Goal: Transaction & Acquisition: Purchase product/service

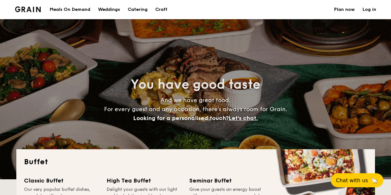
select select
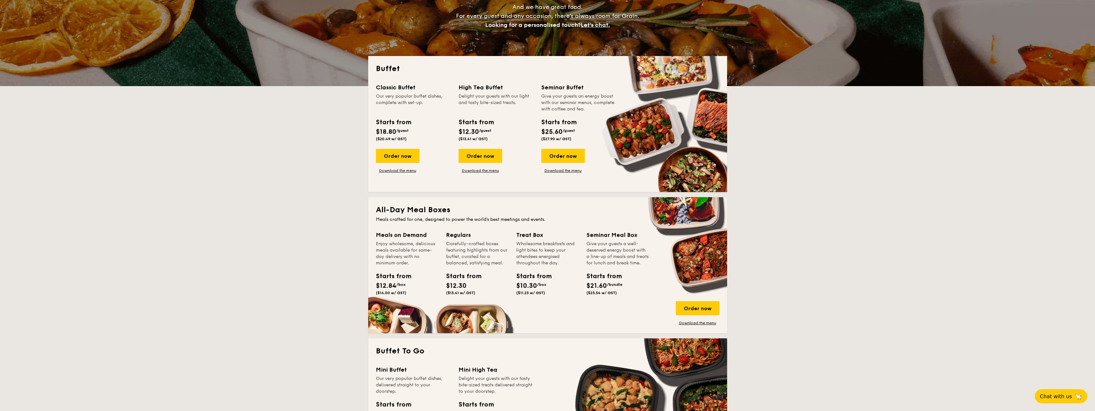
scroll to position [160, 0]
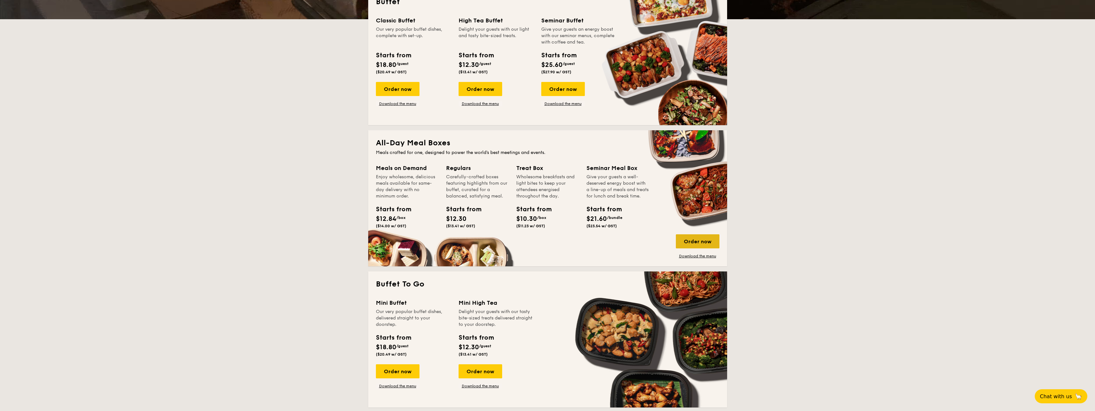
click at [391, 195] on div "Order now" at bounding box center [698, 242] width 44 height 14
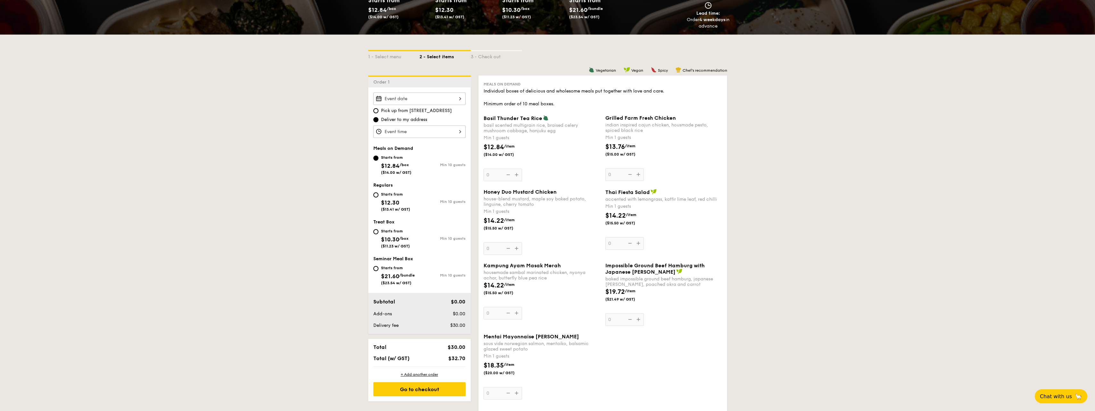
scroll to position [96, 0]
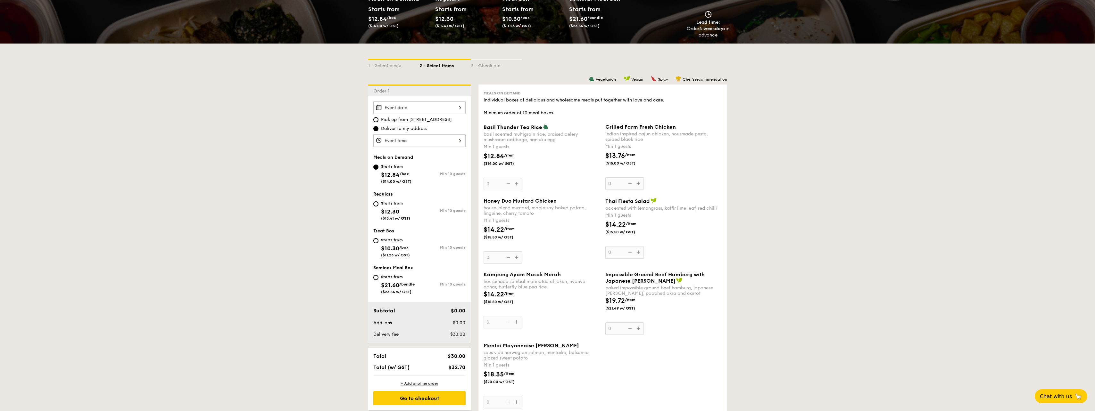
drag, startPoint x: 462, startPoint y: 114, endPoint x: 461, endPoint y: 110, distance: 4.5
click at [391, 110] on input "Basil Thunder Tea [PERSON_NAME] scented multigrain rice, braised celery mushroo…" at bounding box center [419, 108] width 92 height 12
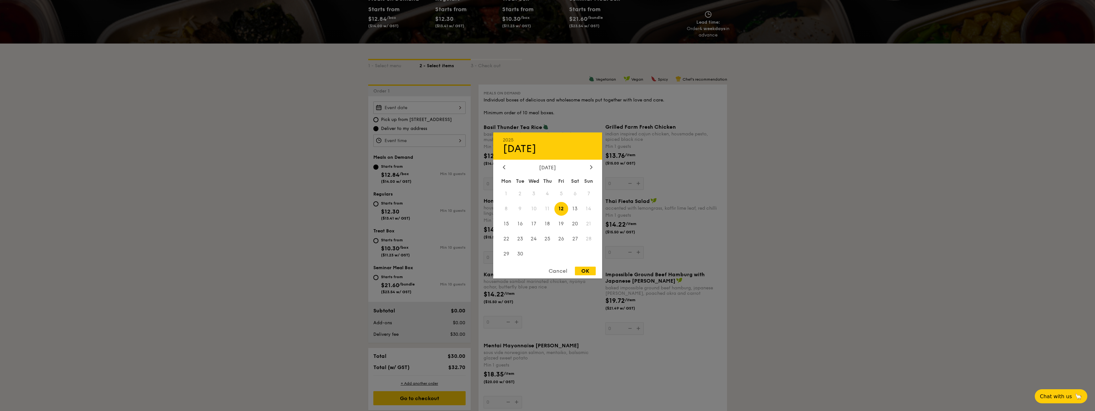
click at [391, 195] on span "11" at bounding box center [548, 209] width 14 height 14
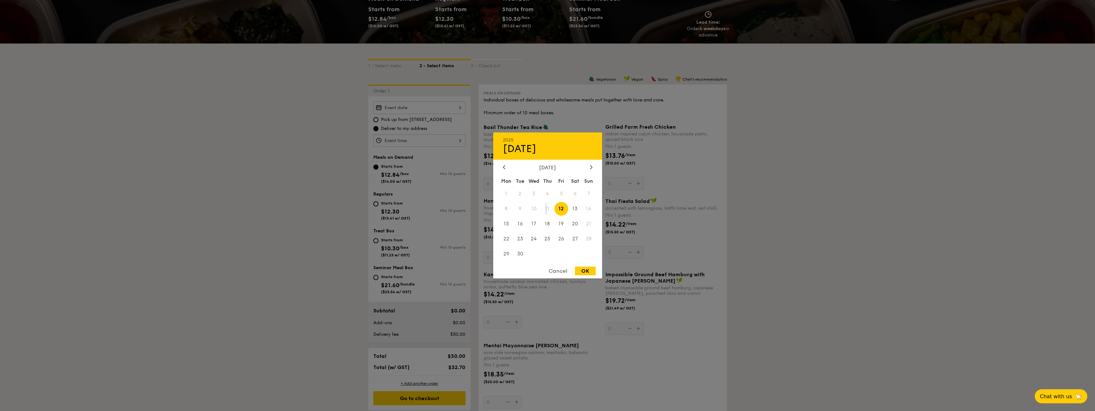
click at [391, 195] on span "11" at bounding box center [548, 209] width 14 height 14
click at [391, 195] on div at bounding box center [547, 205] width 1095 height 411
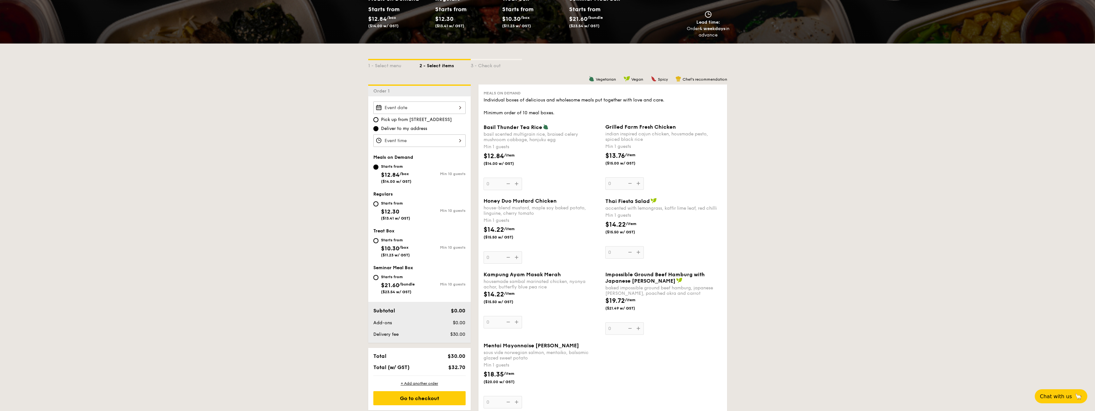
click at [391, 109] on input "Basil Thunder Tea [PERSON_NAME] scented multigrain rice, braised celery mushroo…" at bounding box center [419, 108] width 92 height 12
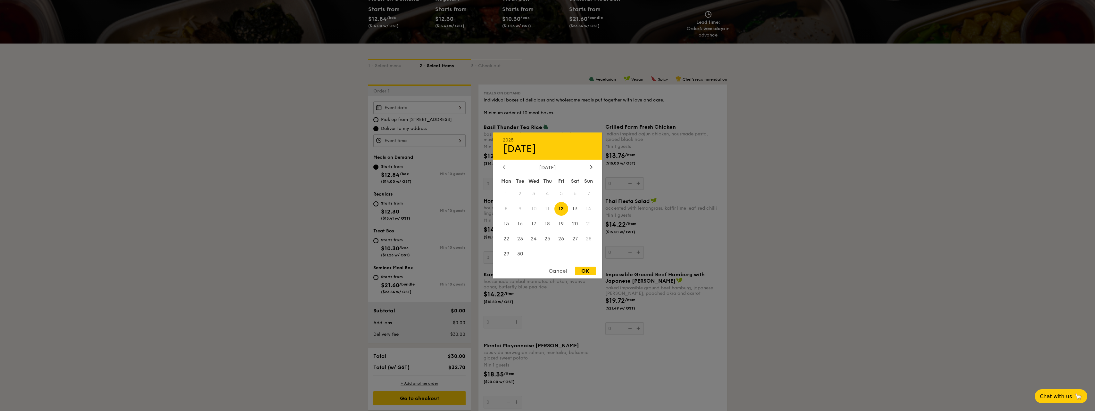
click at [391, 166] on icon at bounding box center [504, 167] width 2 height 4
click at [391, 165] on div "[DATE]" at bounding box center [547, 168] width 109 height 6
click at [391, 165] on icon at bounding box center [591, 167] width 3 height 4
click at [391, 195] on span "11" at bounding box center [548, 209] width 14 height 14
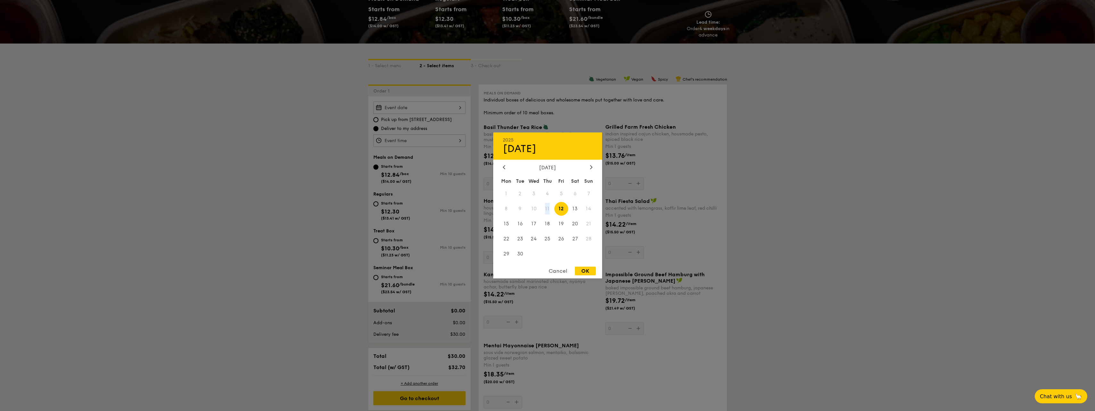
click at [391, 195] on span "11" at bounding box center [548, 209] width 14 height 14
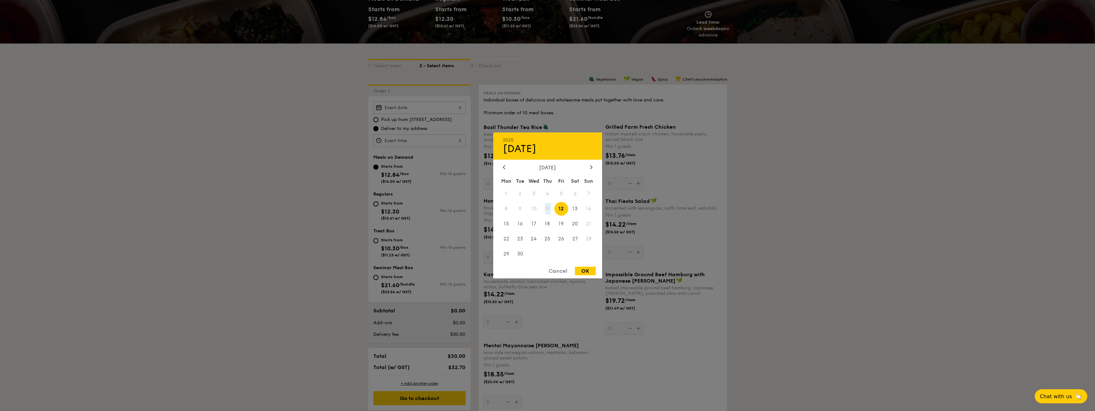
click at [391, 195] on span "11" at bounding box center [548, 209] width 14 height 14
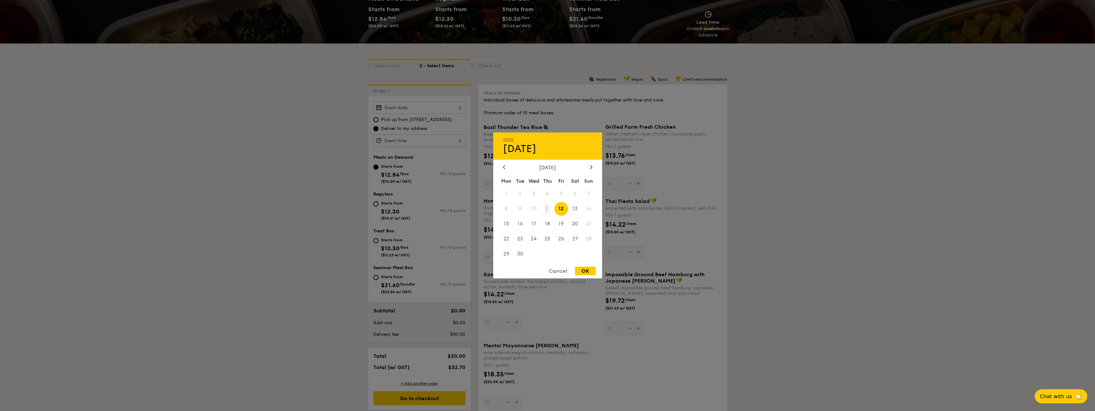
click at [391, 195] on span "11" at bounding box center [548, 209] width 14 height 14
drag, startPoint x: 547, startPoint y: 208, endPoint x: 559, endPoint y: 275, distance: 68.7
click at [391, 195] on div "Cancel" at bounding box center [557, 271] width 31 height 9
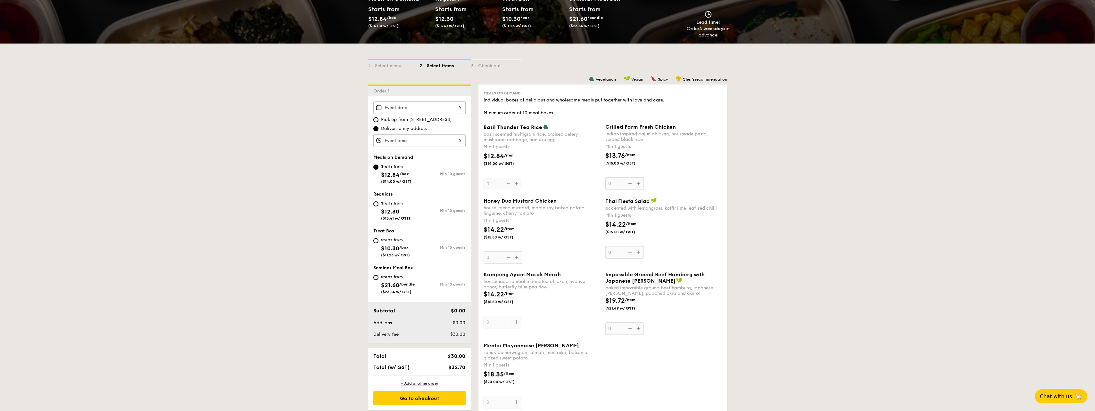
click at [391, 195] on div "Cancel" at bounding box center [557, 271] width 31 height 9
click at [391, 140] on input "Basil Thunder Tea [PERSON_NAME] scented multigrain rice, braised celery mushroo…" at bounding box center [419, 141] width 92 height 12
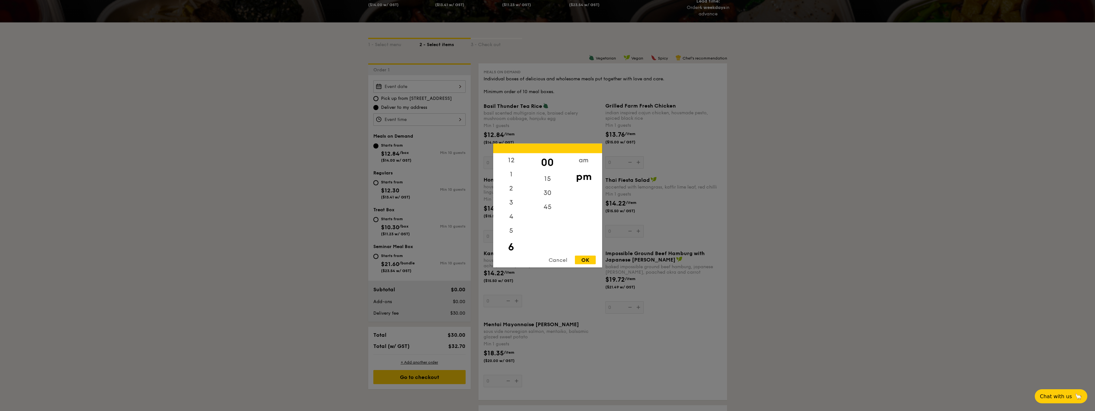
scroll to position [160, 0]
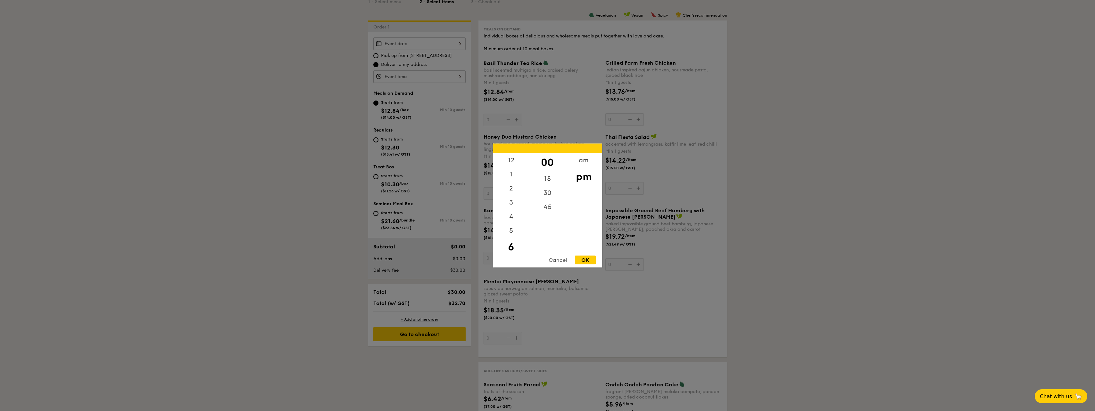
drag, startPoint x: 835, startPoint y: 176, endPoint x: 840, endPoint y: 174, distance: 6.1
click at [391, 174] on div at bounding box center [547, 205] width 1095 height 411
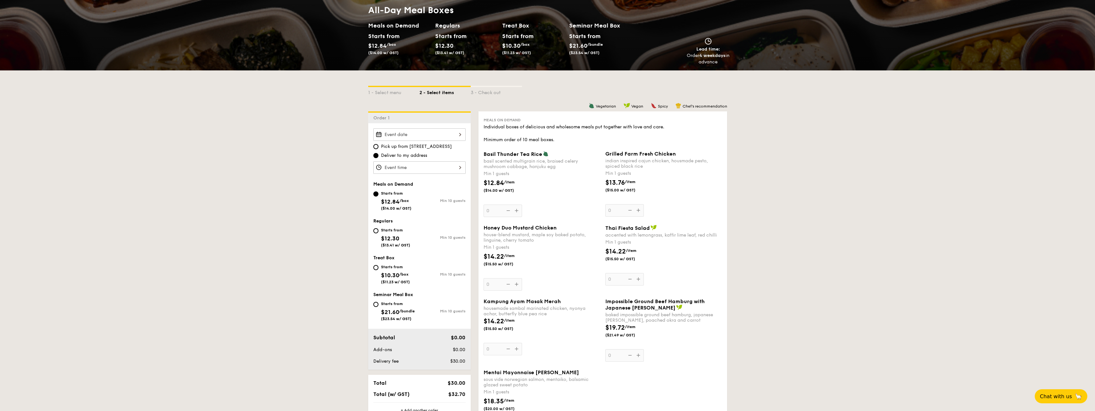
scroll to position [128, 0]
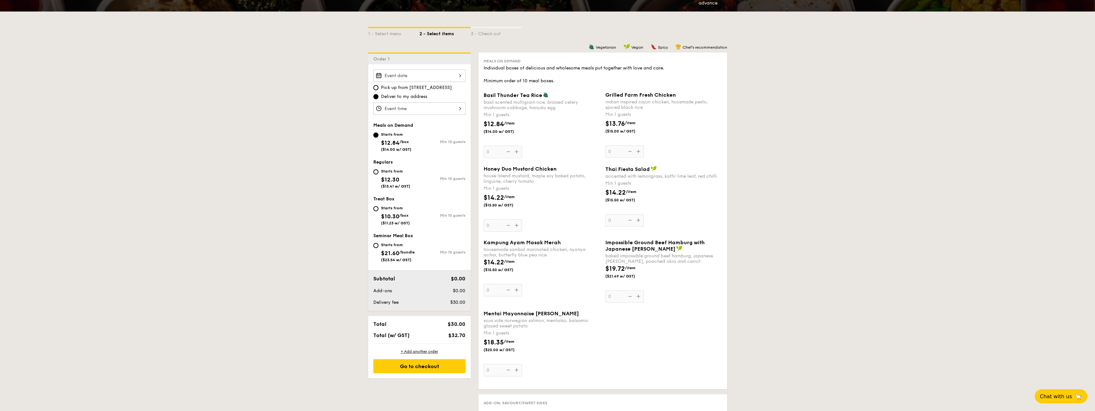
click at [391, 73] on input "Basil Thunder Tea [PERSON_NAME] scented multigrain rice, braised celery mushroo…" at bounding box center [419, 76] width 92 height 12
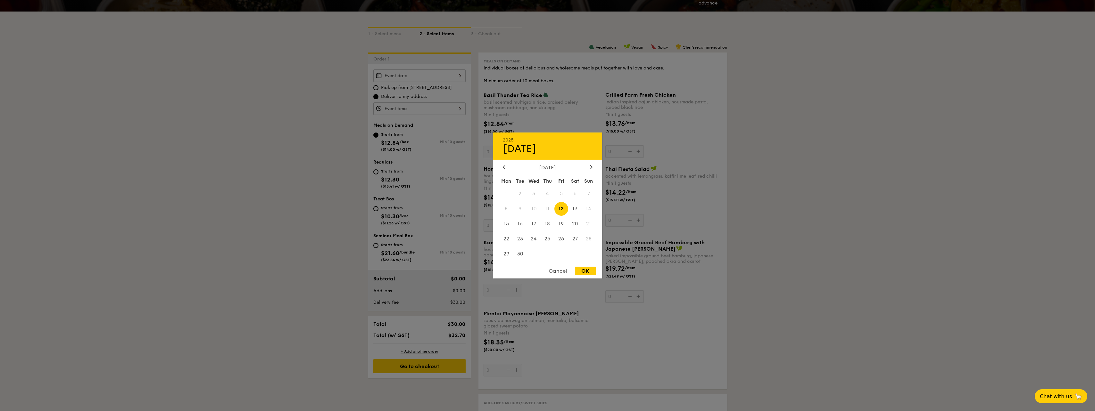
click at [391, 195] on span "11" at bounding box center [548, 209] width 14 height 14
click at [391, 195] on span "9" at bounding box center [520, 209] width 14 height 14
click at [391, 195] on div "Cancel" at bounding box center [557, 271] width 31 height 9
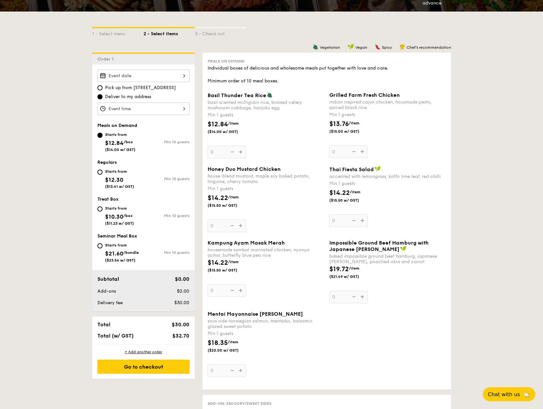
select select
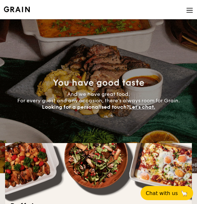
select select
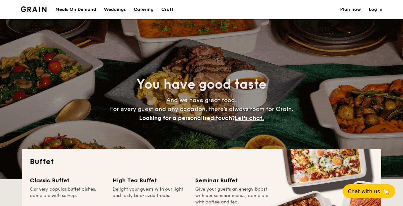
select select
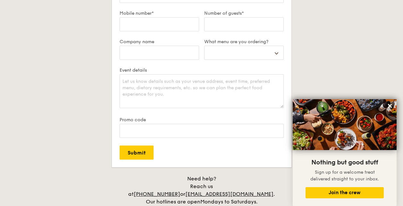
scroll to position [1218, 0]
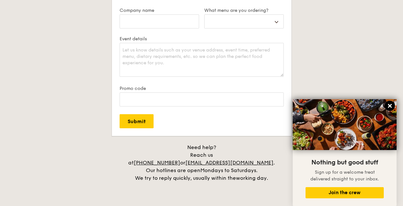
click at [389, 104] on icon at bounding box center [390, 106] width 6 height 6
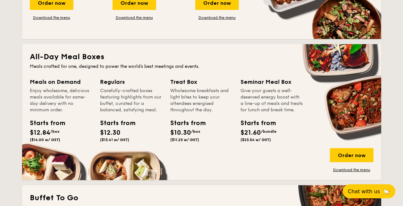
scroll to position [256, 0]
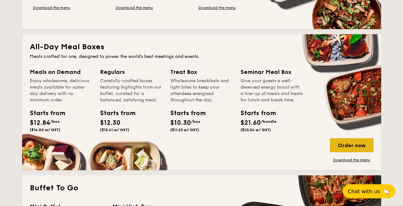
click at [348, 141] on div "Order now" at bounding box center [352, 145] width 44 height 14
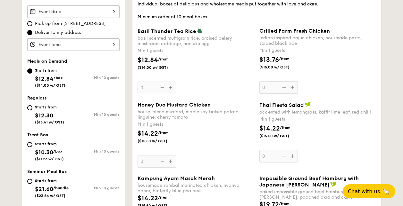
scroll to position [96, 0]
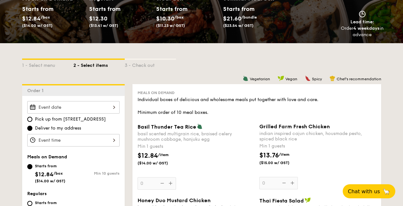
click at [110, 105] on input "Basil Thunder Tea [PERSON_NAME] scented multigrain rice, braised celery mushroo…" at bounding box center [73, 107] width 92 height 12
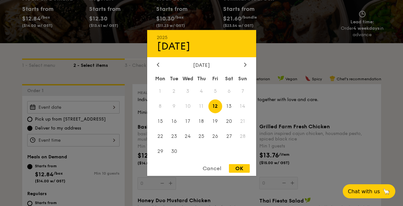
click at [207, 106] on span "11" at bounding box center [202, 107] width 14 height 14
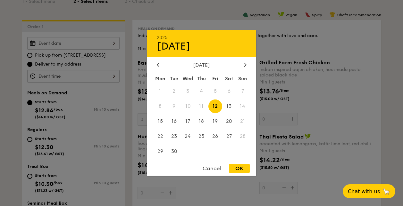
click at [231, 168] on div "OK" at bounding box center [239, 168] width 21 height 9
type input "Sep 12, 2025"
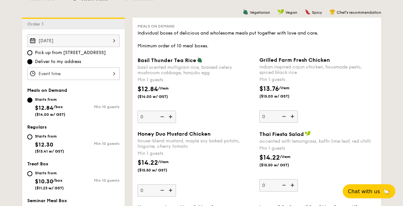
scroll to position [257, 0]
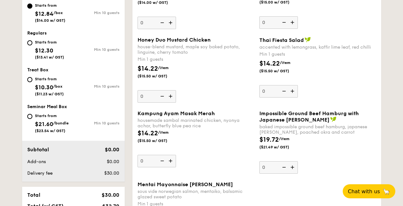
click at [35, 115] on div "Starts from" at bounding box center [52, 115] width 34 height 5
click at [32, 115] on input "Starts from $21.60 /bundle ($23.54 w/ GST) Min 10 guests" at bounding box center [29, 116] width 5 height 5
radio input "true"
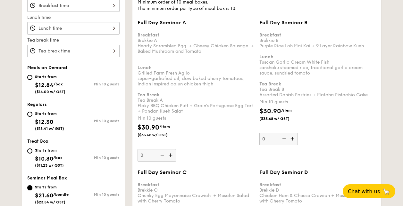
scroll to position [265, 0]
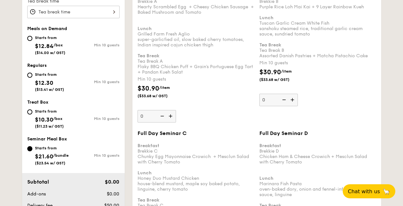
click at [32, 149] on div "Starts from $21.60 /bundle ($23.54 w/ GST)" at bounding box center [50, 155] width 46 height 21
click at [32, 149] on input "Starts from $21.60 /bundle ($23.54 w/ GST) Min 10 guests" at bounding box center [29, 148] width 5 height 5
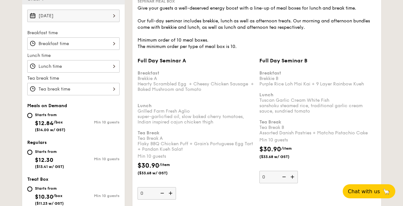
scroll to position [168, 0]
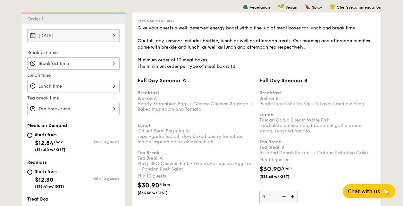
click at [83, 30] on input "Sep 12, 2025" at bounding box center [73, 35] width 92 height 12
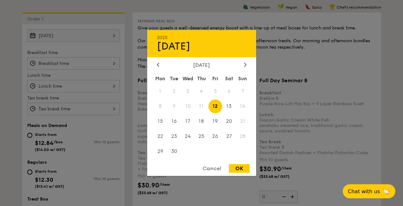
click at [83, 31] on div at bounding box center [201, 103] width 403 height 206
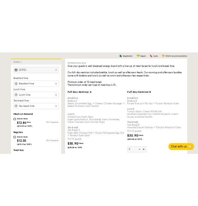
scroll to position [286, 0]
